Goal: Information Seeking & Learning: Learn about a topic

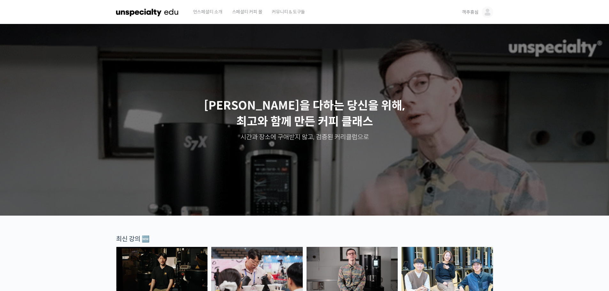
click at [487, 10] on img at bounding box center [488, 12] width 12 height 12
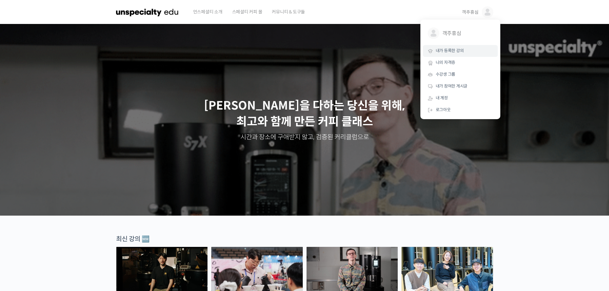
click at [455, 55] on link "내가 등록한 강의" at bounding box center [460, 51] width 75 height 12
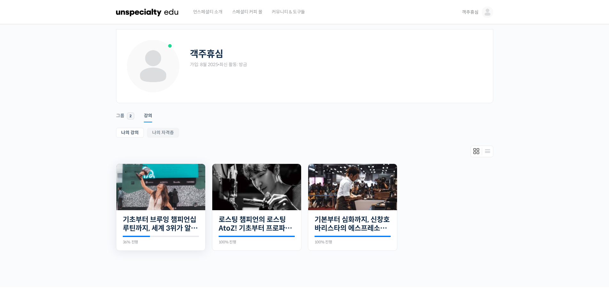
click at [163, 194] on img at bounding box center [160, 187] width 89 height 46
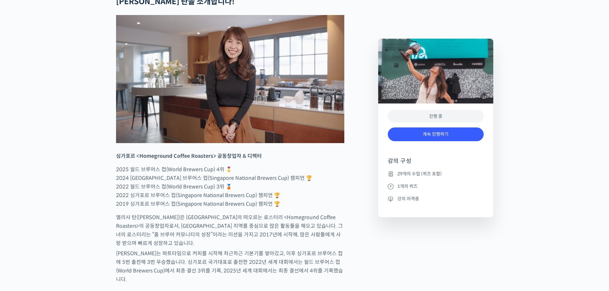
scroll to position [288, 0]
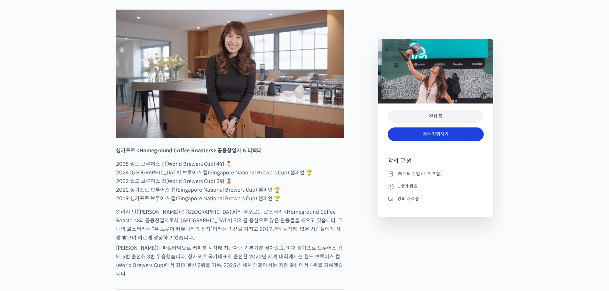
click at [445, 130] on link "계속 진행하기" at bounding box center [436, 134] width 96 height 14
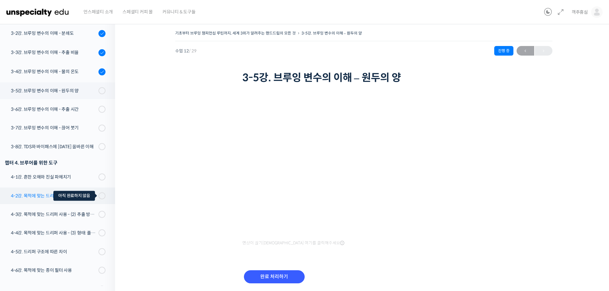
scroll to position [168, 0]
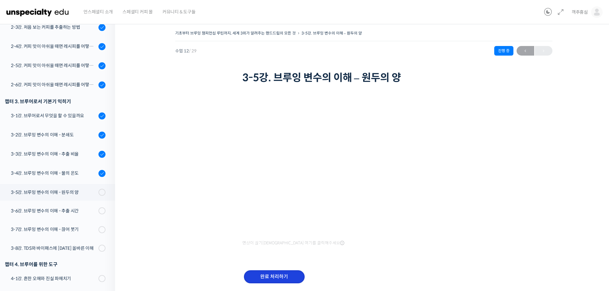
click at [284, 277] on input "완료 처리하기" at bounding box center [274, 276] width 61 height 13
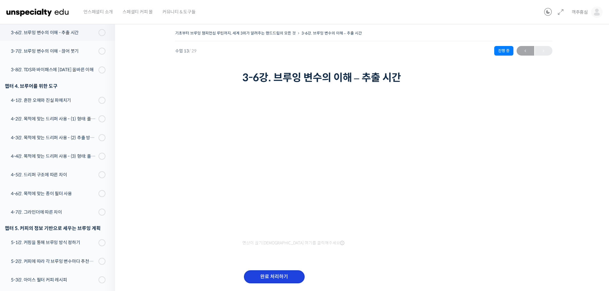
click at [272, 274] on input "완료 처리하기" at bounding box center [274, 276] width 61 height 13
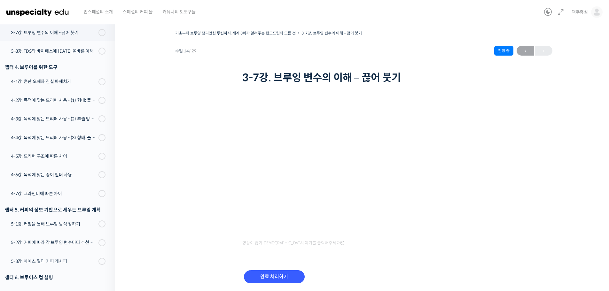
scroll to position [366, 0]
drag, startPoint x: 122, startPoint y: 185, endPoint x: 213, endPoint y: 174, distance: 91.1
click at [122, 185] on div "기초부터 브루잉 챔피언십 루틴까지, 세계 3위가 알려주는 핸드드립의 모든 것 3-7강. 브루잉 변수의 이해 – 끊어 붓기 진행 중 수업 14 …" at bounding box center [363, 166] width 497 height 294
click at [501, 32] on div "기초부터 브루잉 챔피언십 루틴까지, 세계 3위가 알려주는 핸드드립의 모든 것 3-7강. 브루잉 변수의 이해 – 끊어 붓기 진행 중" at bounding box center [363, 35] width 377 height 12
